Goal: Task Accomplishment & Management: Complete application form

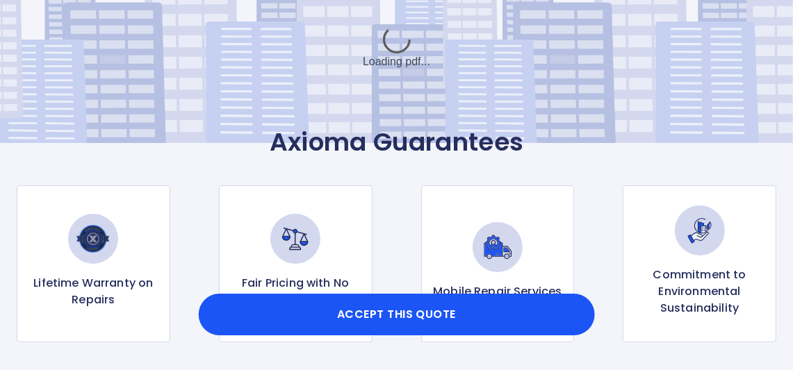
scroll to position [208, 0]
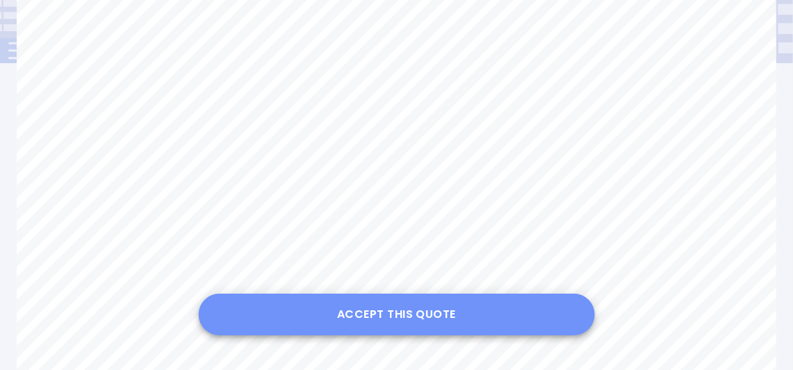
click at [404, 307] on button "Accept this Quote" at bounding box center [396, 315] width 397 height 42
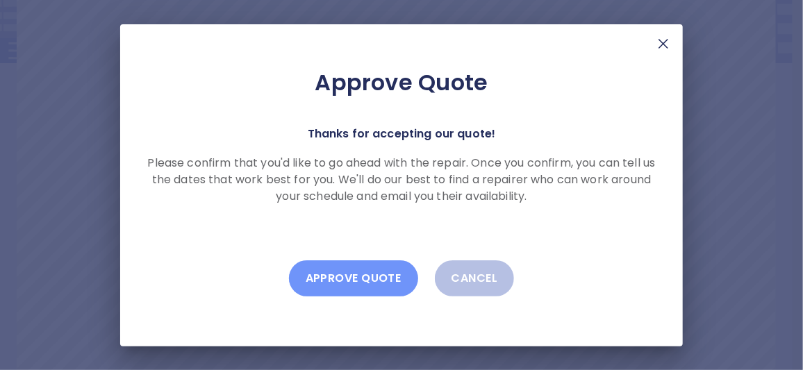
click at [352, 280] on button "Approve Quote" at bounding box center [353, 279] width 129 height 36
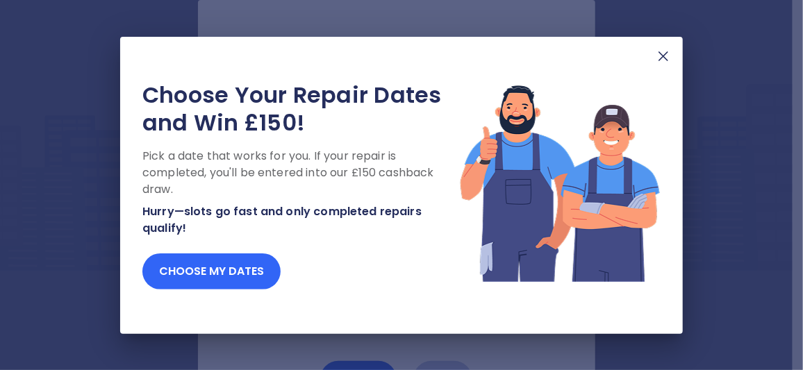
click at [195, 268] on button "Choose my dates" at bounding box center [211, 272] width 138 height 36
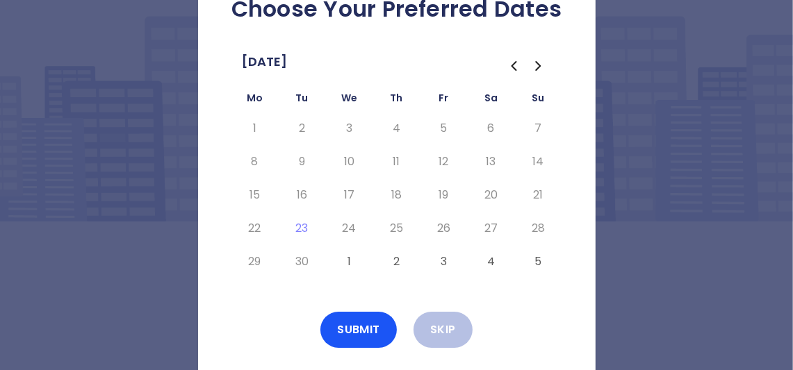
scroll to position [71, 0]
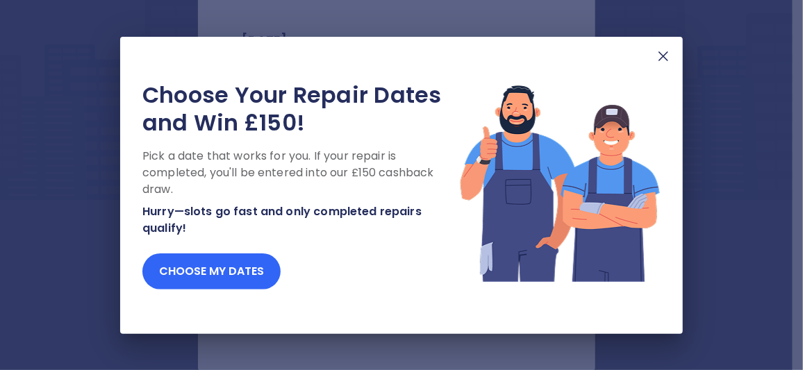
click at [208, 259] on button "Choose my dates" at bounding box center [211, 272] width 138 height 36
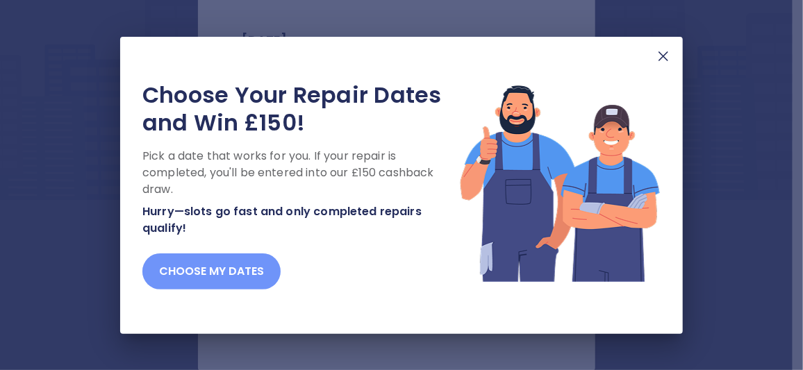
click at [222, 270] on button "Choose my dates" at bounding box center [211, 272] width 138 height 36
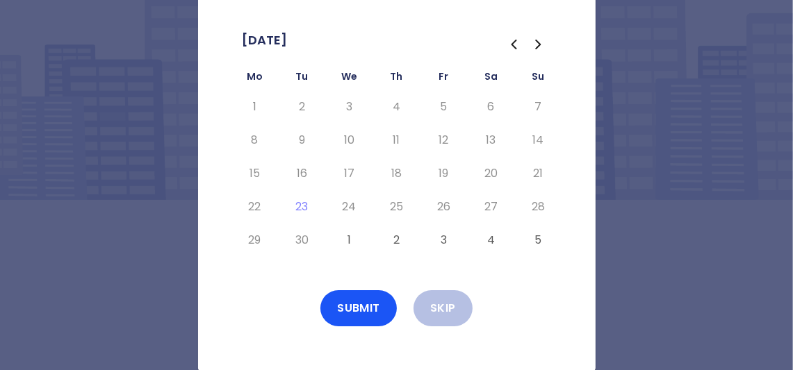
click at [538, 42] on icon "Go to the Next Month" at bounding box center [538, 44] width 4 height 8
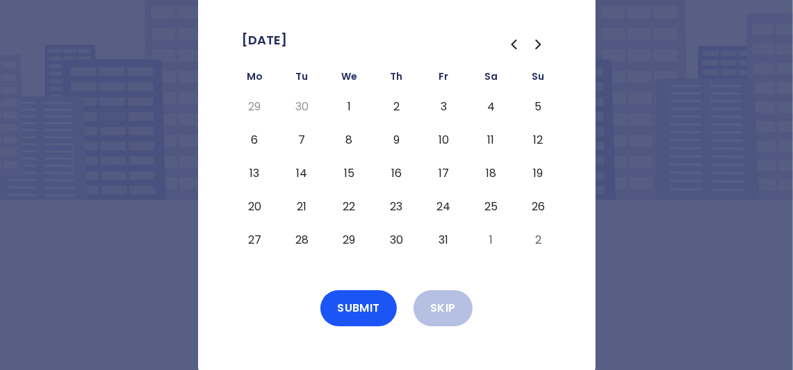
click at [520, 45] on icon "Go to the Previous Month" at bounding box center [513, 44] width 17 height 17
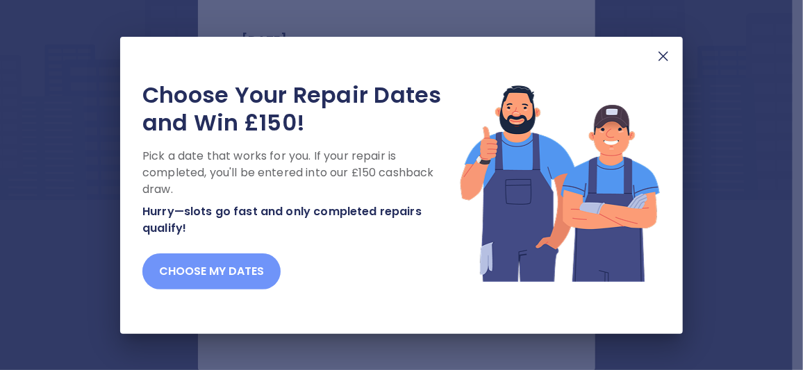
click at [222, 273] on button "Choose my dates" at bounding box center [211, 272] width 138 height 36
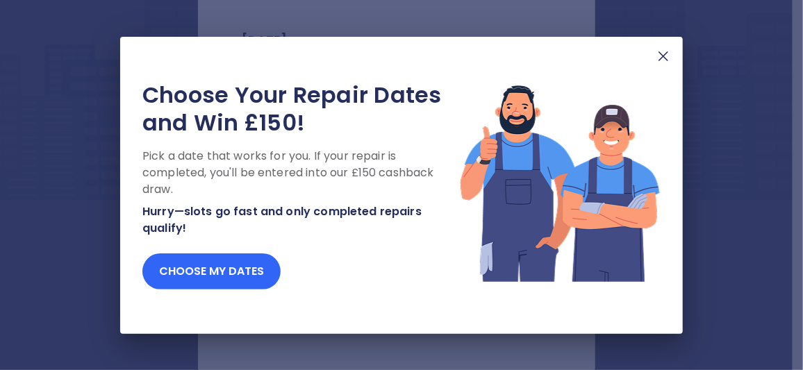
click at [211, 271] on button "Choose my dates" at bounding box center [211, 272] width 138 height 36
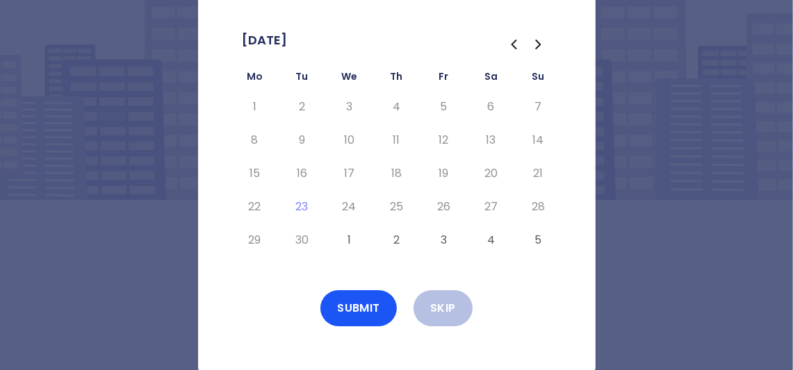
click at [539, 42] on icon "Go to the Next Month" at bounding box center [538, 44] width 17 height 17
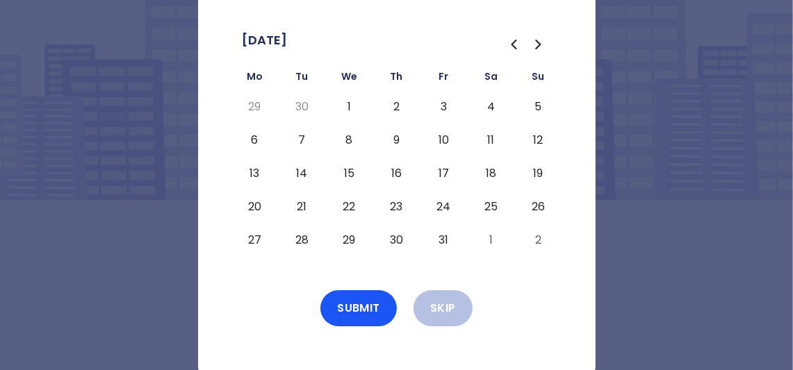
click at [256, 138] on button "6" at bounding box center [254, 140] width 25 height 22
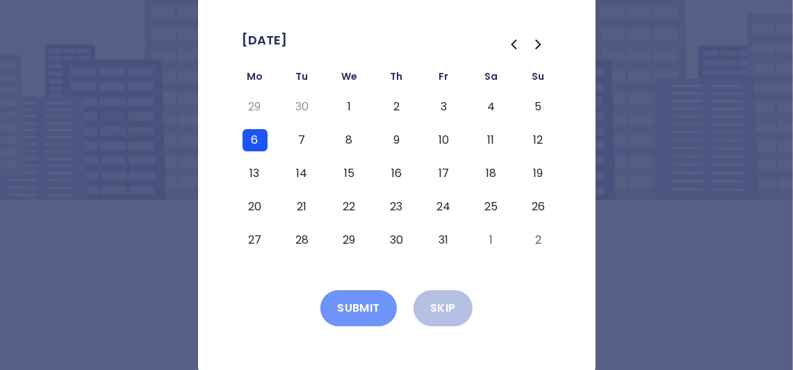
click at [365, 305] on button "Submit" at bounding box center [358, 308] width 76 height 36
